Goal: Information Seeking & Learning: Learn about a topic

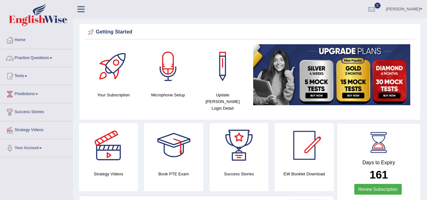
click at [52, 58] on span at bounding box center [51, 58] width 3 height 1
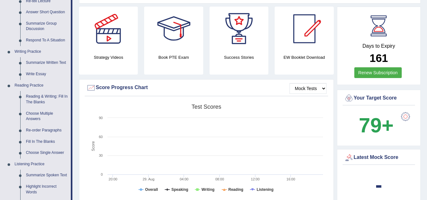
scroll to position [117, 0]
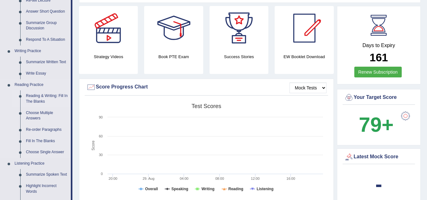
click at [42, 100] on link "Reading & Writing: Fill In The Blanks" at bounding box center [47, 98] width 48 height 17
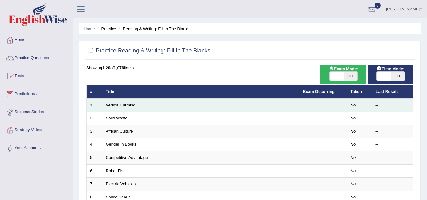
click at [126, 104] on link "Vertical Farming" at bounding box center [121, 105] width 30 height 5
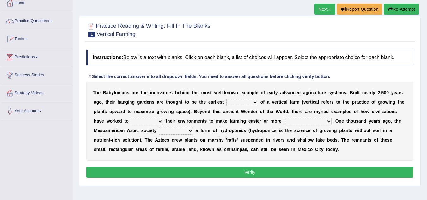
scroll to position [37, 0]
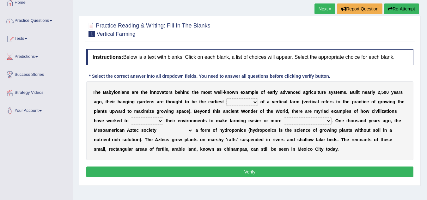
click at [235, 100] on select "prototype failure discredit protocol" at bounding box center [242, 102] width 32 height 8
select select "prototype"
click at [226, 98] on select "prototype failure discredit protocol" at bounding box center [242, 102] width 32 height 8
click at [155, 122] on select "manipulate escape respect disarrange" at bounding box center [147, 121] width 32 height 8
select select "manipulate"
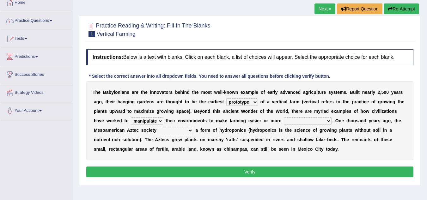
click at [131, 117] on select "manipulate escape respect disarrange" at bounding box center [147, 121] width 32 height 8
click at [292, 119] on select "productive constructive connective counterproductive" at bounding box center [308, 121] width 48 height 8
select select "productive"
click at [284, 117] on select "productive constructive connective counterproductive" at bounding box center [308, 121] width 48 height 8
click at [191, 133] on select "domineered volunteered pioneered engineered" at bounding box center [176, 131] width 34 height 8
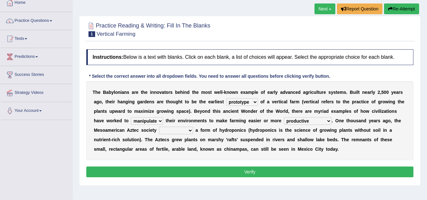
select select "engineered"
click at [159, 127] on select "domineered volunteered pioneered engineered" at bounding box center [176, 131] width 34 height 8
click at [174, 169] on button "Verify" at bounding box center [249, 172] width 327 height 11
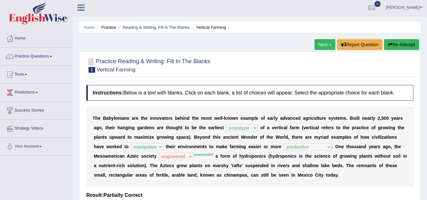
scroll to position [0, 0]
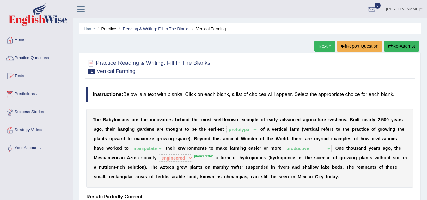
click at [331, 47] on link "Next »" at bounding box center [325, 46] width 21 height 11
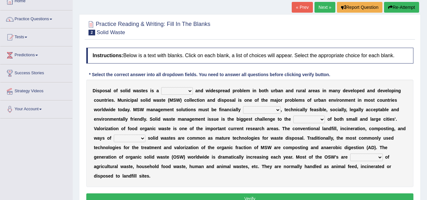
scroll to position [41, 0]
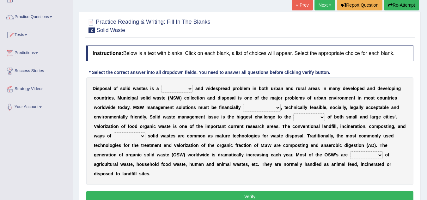
click at [184, 89] on select "slanting stinging stalling shafting" at bounding box center [177, 89] width 32 height 8
select select "stinging"
click at [161, 85] on select "slanting stinging stalling shafting" at bounding box center [177, 89] width 32 height 8
click at [261, 104] on div "D i s p o s a l o f s o l i d w a s t e s i s a slanting stinging stalling shaf…" at bounding box center [249, 130] width 327 height 107
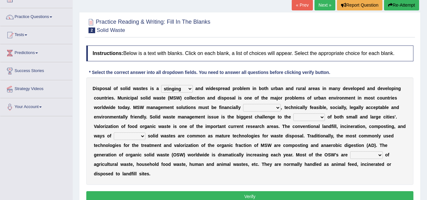
click at [259, 107] on select "unattainable sustainable objectionable treasonable" at bounding box center [262, 108] width 38 height 8
select select "sustainable"
click at [243, 104] on select "unattainable sustainable objectionable treasonable" at bounding box center [262, 108] width 38 height 8
click at [303, 117] on select "plants culture authorities history" at bounding box center [309, 117] width 32 height 8
select select "authorities"
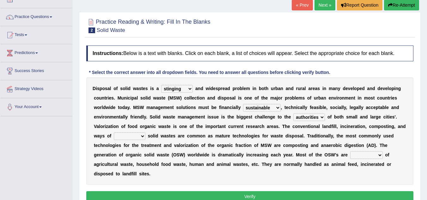
click at [293, 113] on select "plants culture authorities history" at bounding box center [309, 117] width 32 height 8
click at [139, 134] on select "reserving preserving deserving handling" at bounding box center [130, 136] width 32 height 8
select select "handling"
click at [114, 132] on select "reserving preserving deserving handling" at bounding box center [130, 136] width 32 height 8
click at [359, 152] on select "composed disposed composing disposing" at bounding box center [366, 155] width 33 height 8
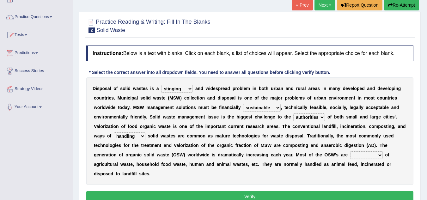
select select "composed"
click at [350, 151] on select "composed disposed composing disposing" at bounding box center [366, 155] width 33 height 8
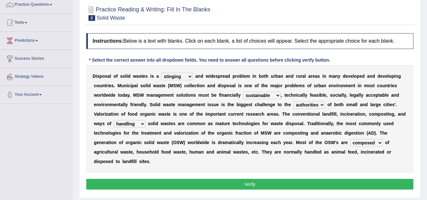
scroll to position [54, 0]
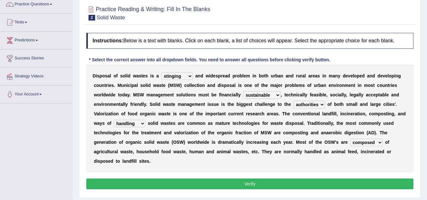
click at [327, 187] on button "Verify" at bounding box center [249, 184] width 327 height 11
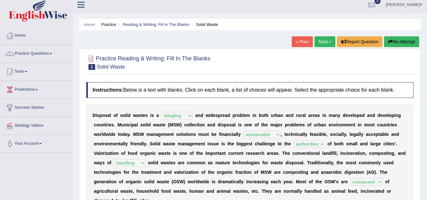
scroll to position [4, 0]
click at [54, 52] on link "Practice Questions" at bounding box center [36, 53] width 72 height 16
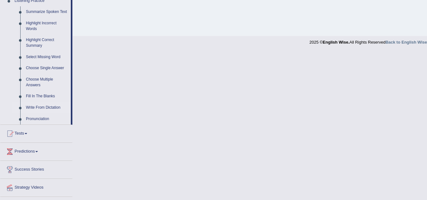
scroll to position [280, 0]
click at [44, 109] on link "Write From Dictation" at bounding box center [47, 107] width 48 height 11
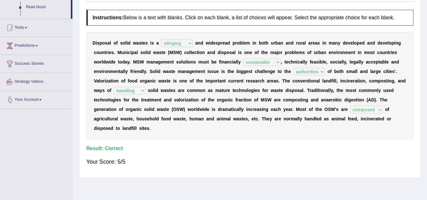
scroll to position [132, 0]
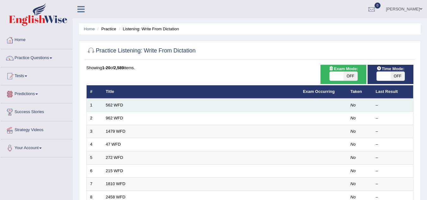
click at [105, 105] on td "562 WFD" at bounding box center [200, 105] width 197 height 13
click at [121, 102] on td "562 WFD" at bounding box center [200, 105] width 197 height 13
click at [162, 104] on td "562 WFD" at bounding box center [200, 105] width 197 height 13
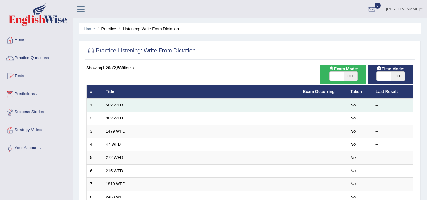
click at [162, 104] on td "562 WFD" at bounding box center [200, 105] width 197 height 13
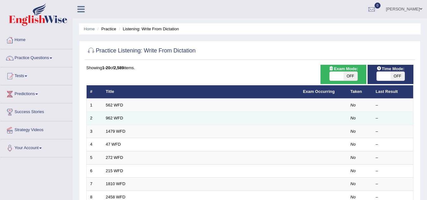
click at [128, 115] on td "962 WFD" at bounding box center [200, 118] width 197 height 13
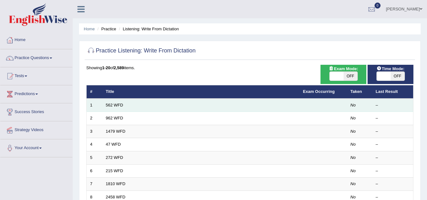
click at [95, 106] on td "1" at bounding box center [95, 105] width 16 height 13
click at [112, 106] on link "562 WFD" at bounding box center [114, 105] width 17 height 5
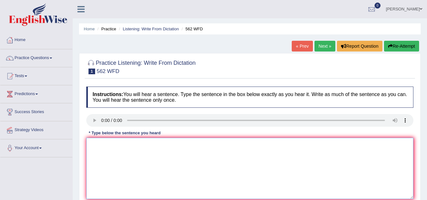
click at [136, 160] on textarea at bounding box center [249, 168] width 327 height 61
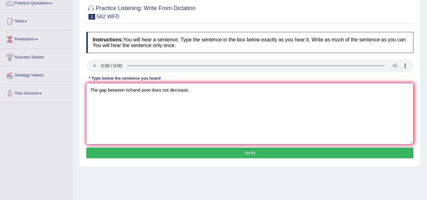
scroll to position [56, 0]
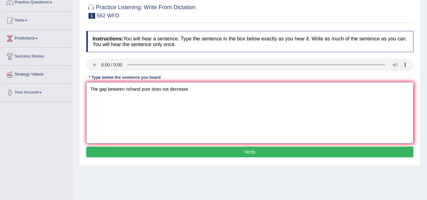
type textarea "The gap between richand poor does not decrease."
click at [136, 160] on div "Instructions: You will hear a sentence. Type the sentence in the box below exac…" at bounding box center [250, 95] width 330 height 135
click at [136, 157] on div "Instructions: You will hear a sentence. Type the sentence in the box below exac…" at bounding box center [250, 95] width 330 height 135
click at [139, 157] on button "Verify" at bounding box center [249, 152] width 327 height 11
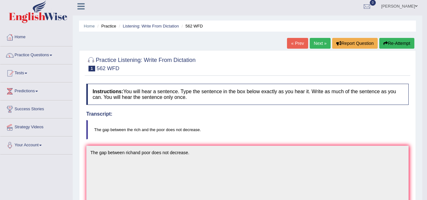
scroll to position [2, 0]
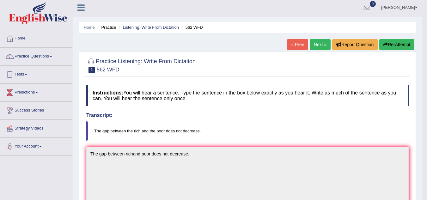
click at [387, 43] on button "Re-Attempt" at bounding box center [396, 44] width 35 height 11
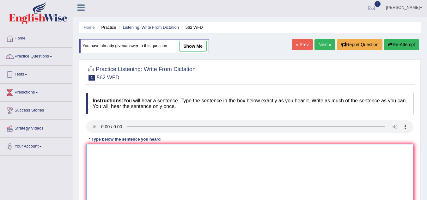
click at [117, 158] on textarea at bounding box center [249, 174] width 327 height 61
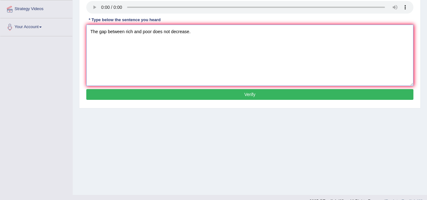
scroll to position [132, 0]
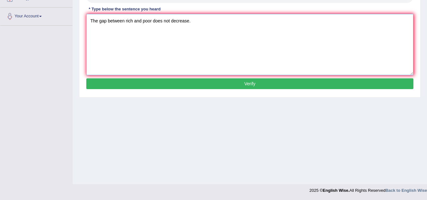
type textarea "The gap between rich and poor does not decrease."
click at [169, 83] on button "Verify" at bounding box center [249, 83] width 327 height 11
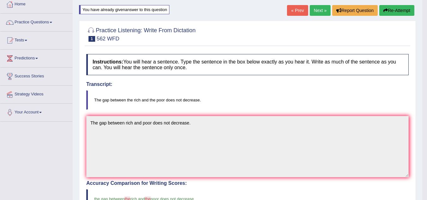
scroll to position [34, 0]
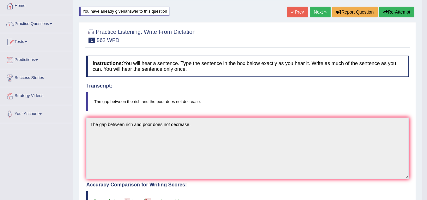
click at [315, 15] on link "Next »" at bounding box center [320, 12] width 21 height 11
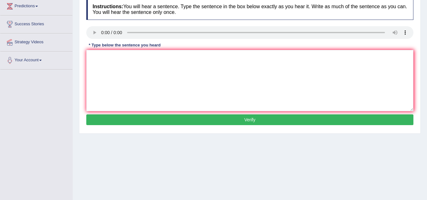
scroll to position [88, 0]
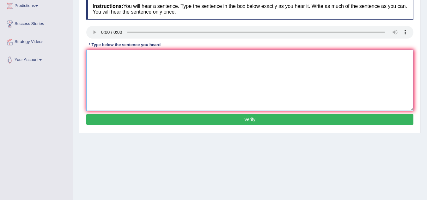
click at [138, 56] on textarea at bounding box center [249, 80] width 327 height 61
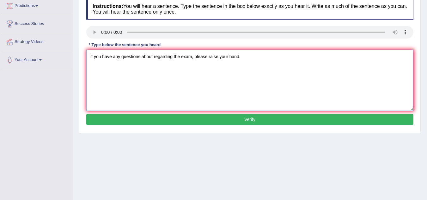
type textarea "if you have any questions about regarding the exam, please raise your hand."
click at [113, 123] on div "Instructions: You will hear a sentence. Type the sentence in the box below exac…" at bounding box center [250, 62] width 330 height 135
click at [113, 123] on button "Verify" at bounding box center [249, 119] width 327 height 11
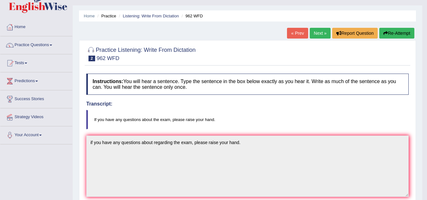
scroll to position [0, 0]
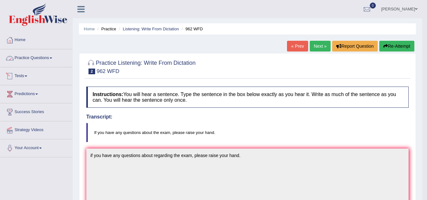
click at [41, 60] on link "Practice Questions" at bounding box center [36, 57] width 72 height 16
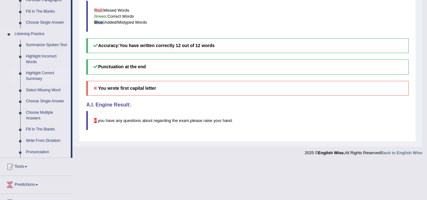
scroll to position [247, 0]
click at [41, 59] on link "Highlight Incorrect Words" at bounding box center [47, 59] width 48 height 17
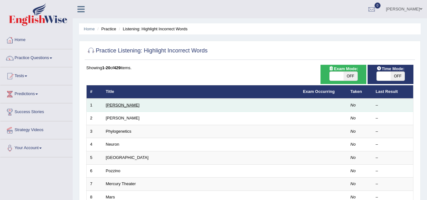
click at [117, 106] on link "[PERSON_NAME]" at bounding box center [123, 105] width 34 height 5
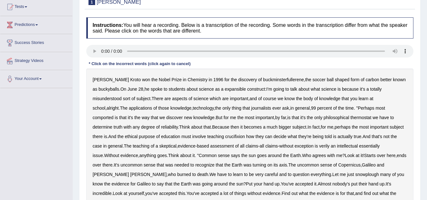
scroll to position [70, 0]
click at [229, 88] on b "expansible" at bounding box center [235, 88] width 21 height 5
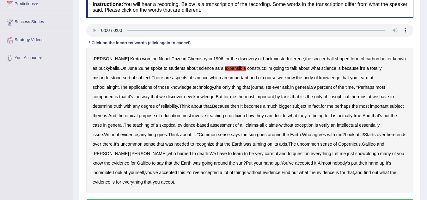
scroll to position [90, 0]
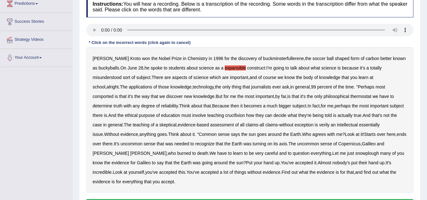
click at [113, 94] on b "comported" at bounding box center [103, 96] width 21 height 5
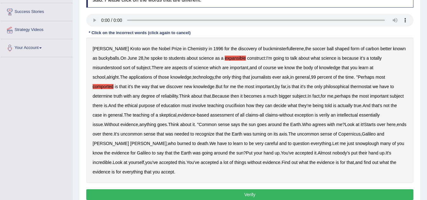
scroll to position [101, 0]
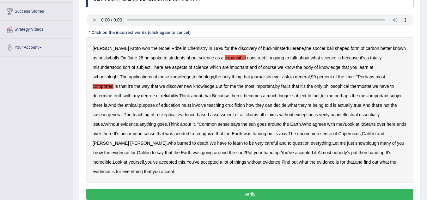
click at [351, 86] on b "thermostat" at bounding box center [361, 86] width 21 height 5
click at [225, 106] on b "crucifixion" at bounding box center [235, 105] width 20 height 5
click at [287, 111] on div "[PERSON_NAME] won the Nobel Prize in Chemistry in [DATE] for the discovery of b…" at bounding box center [249, 109] width 327 height 145
click at [319, 112] on b "verily" at bounding box center [324, 114] width 10 height 5
click at [359, 115] on b "essentially" at bounding box center [369, 114] width 21 height 5
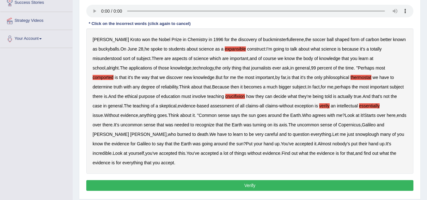
scroll to position [113, 0]
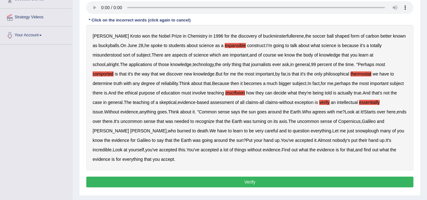
click at [333, 177] on button "Verify" at bounding box center [249, 182] width 327 height 11
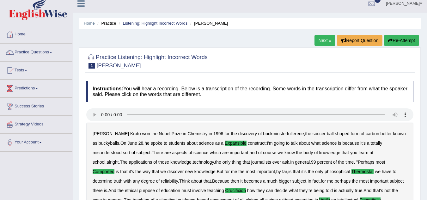
scroll to position [0, 0]
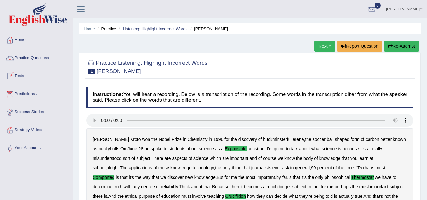
click at [52, 62] on link "Practice Questions" at bounding box center [36, 57] width 72 height 16
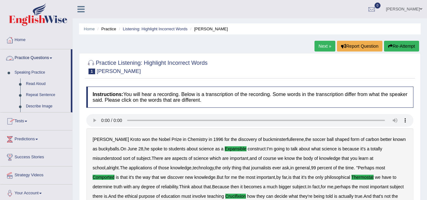
click at [52, 62] on link "Practice Questions" at bounding box center [35, 57] width 70 height 16
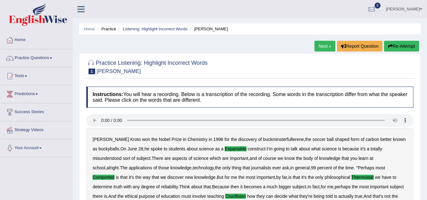
click at [52, 62] on link "Practice Questions" at bounding box center [36, 57] width 72 height 16
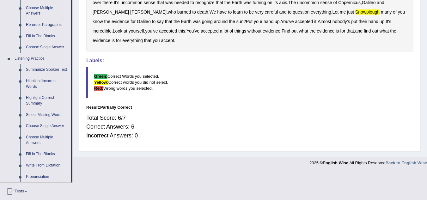
scroll to position [223, 0]
